Goal: Find specific page/section: Locate a particular part of the current website

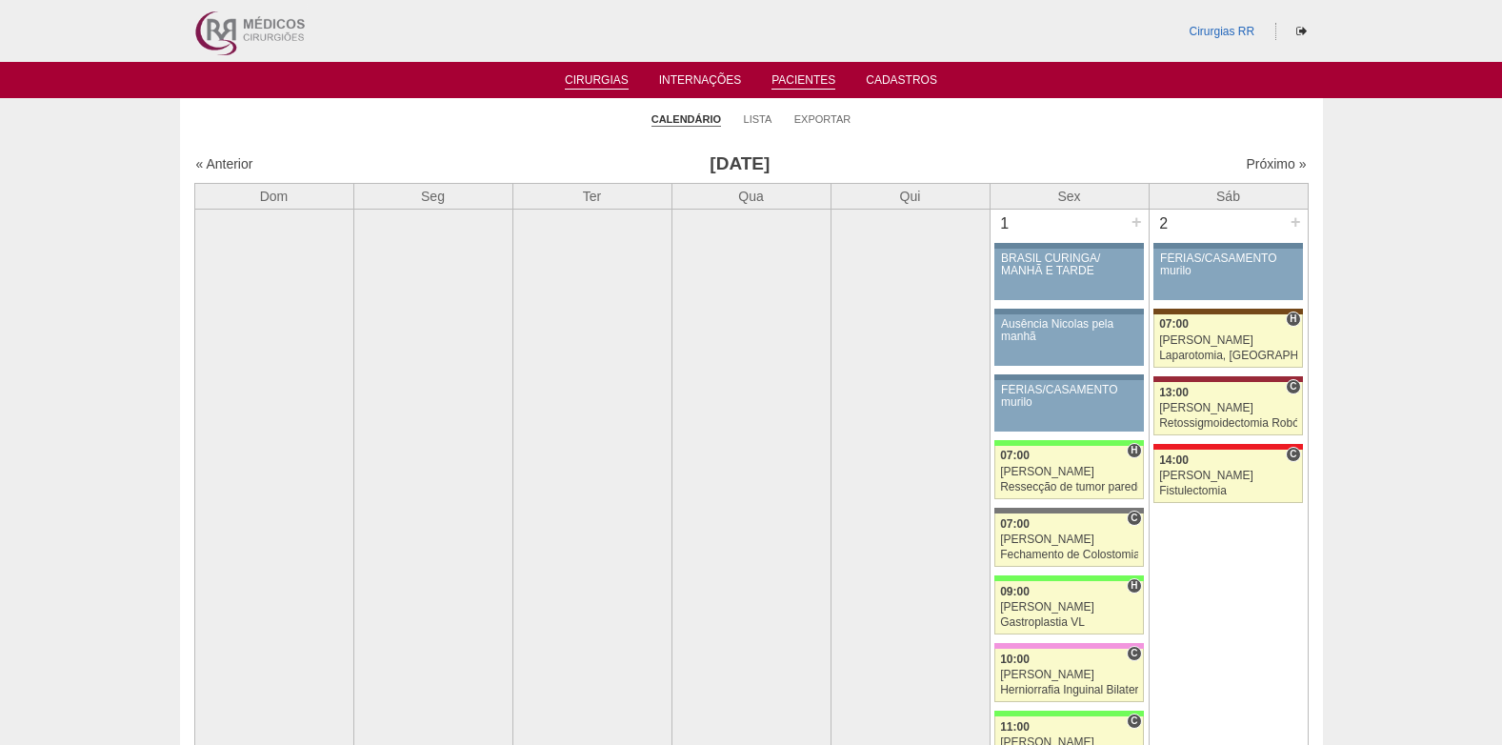
click at [792, 79] on link "Pacientes" at bounding box center [804, 81] width 64 height 16
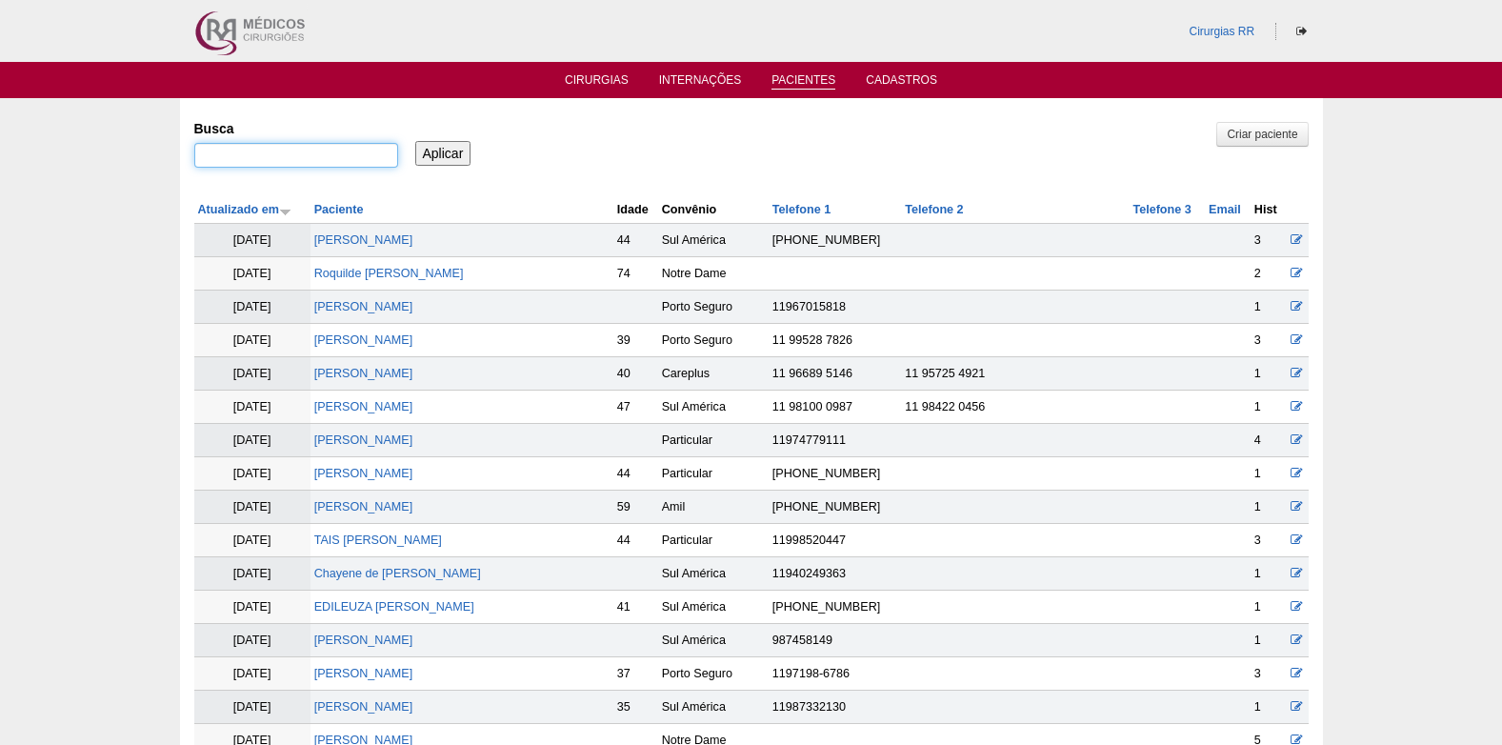
click at [321, 152] on input "Busca" at bounding box center [296, 155] width 204 height 25
paste input "[PERSON_NAME]"
type input "[PERSON_NAME]"
click at [429, 149] on input "Aplicar" at bounding box center [443, 153] width 56 height 25
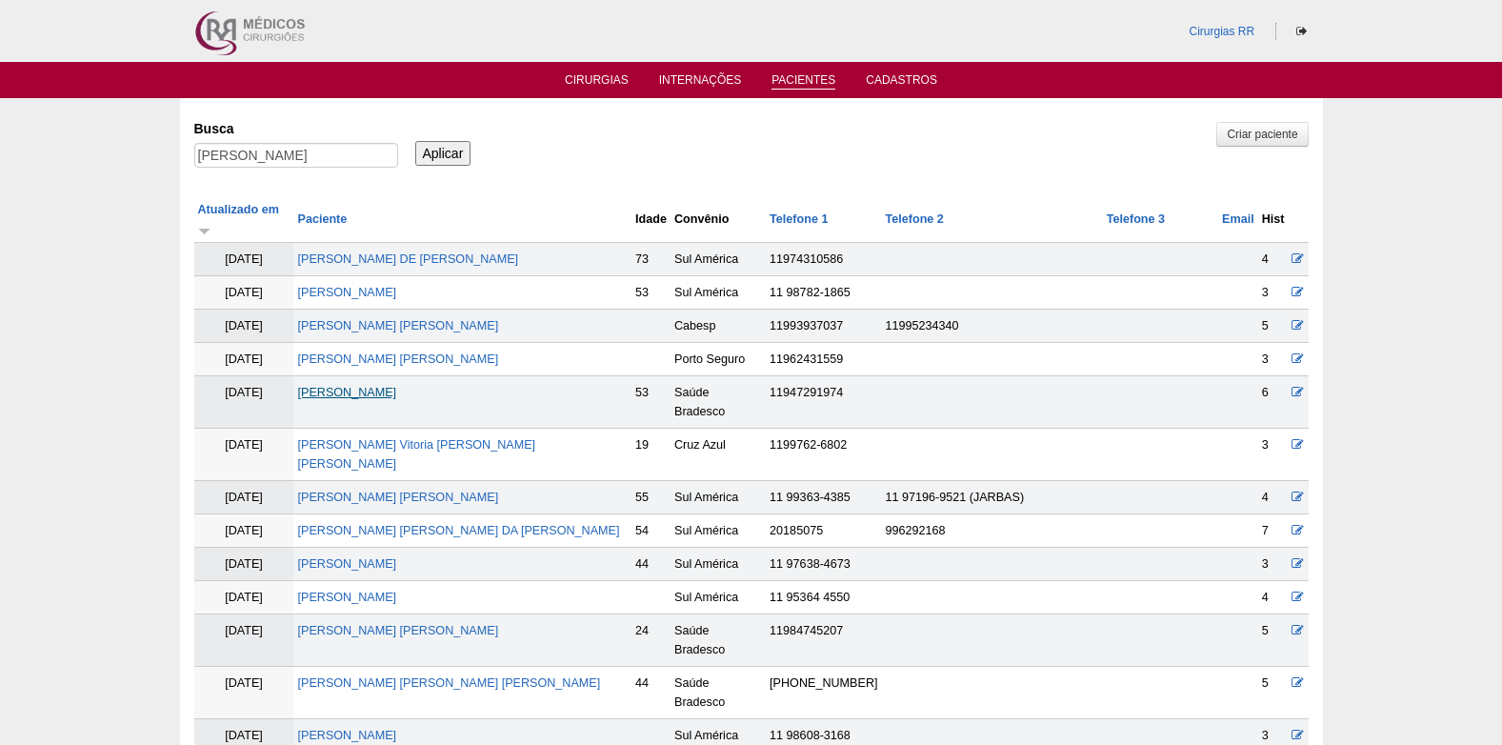
click at [387, 386] on link "[PERSON_NAME]" at bounding box center [346, 392] width 99 height 13
